Goal: Share content

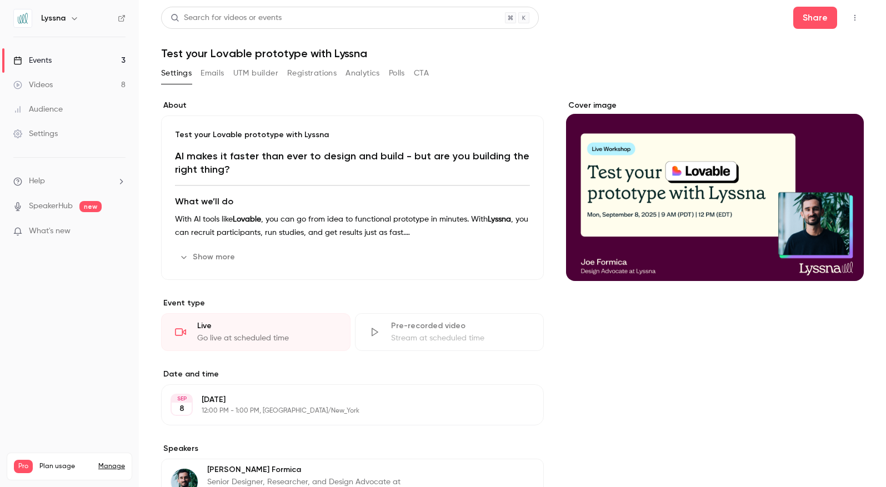
click at [47, 66] on link "Events 3" at bounding box center [69, 60] width 139 height 24
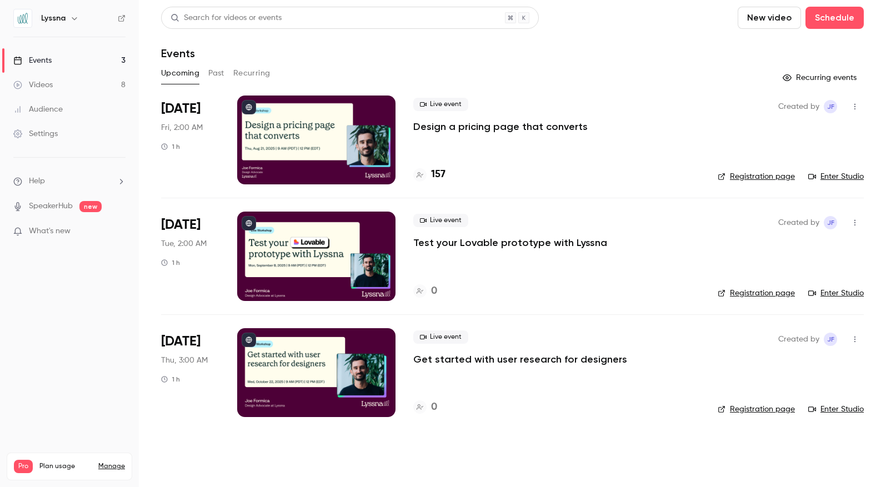
click at [314, 265] on div at bounding box center [316, 256] width 158 height 89
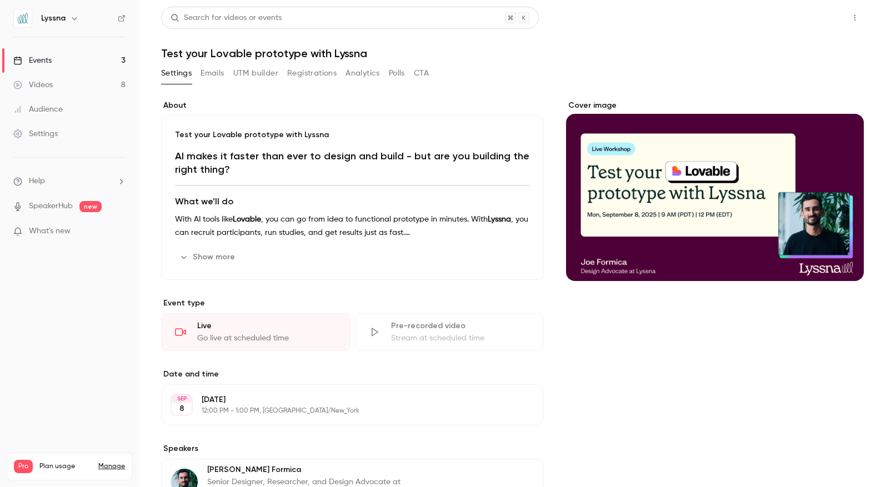
click at [809, 20] on button "Share" at bounding box center [815, 18] width 44 height 22
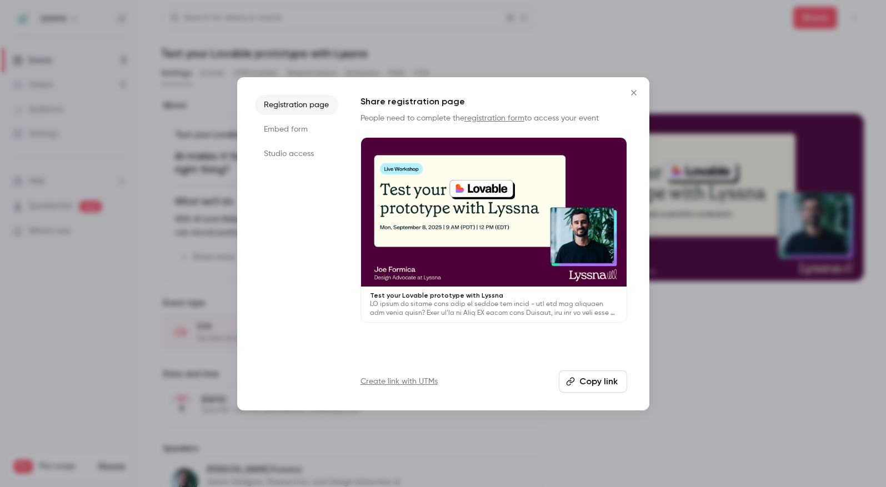
click at [599, 381] on button "Copy link" at bounding box center [593, 381] width 68 height 22
